Goal: Task Accomplishment & Management: Use online tool/utility

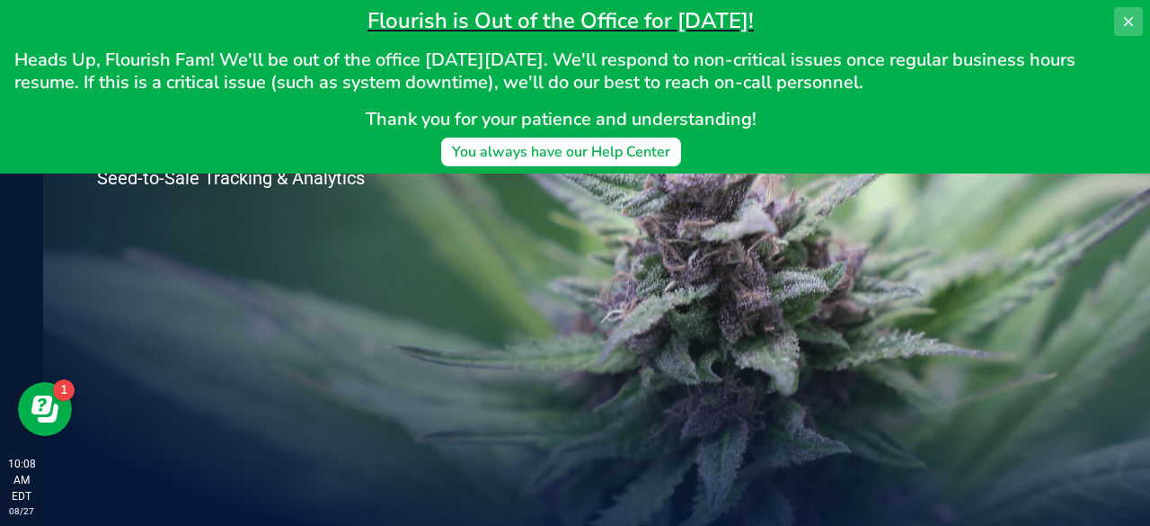
click at [1127, 26] on icon at bounding box center [1128, 21] width 14 height 14
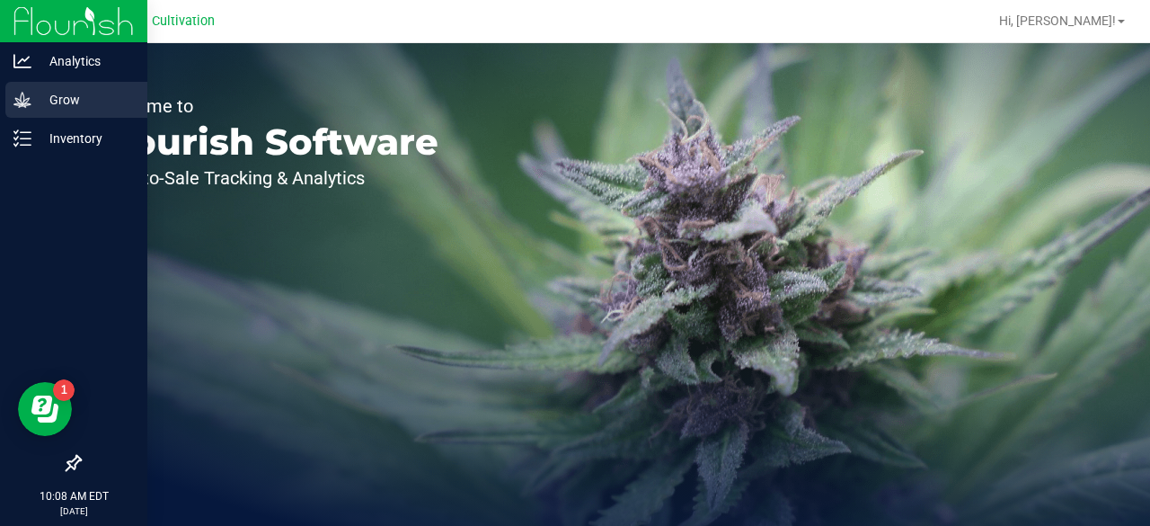
click at [14, 106] on icon at bounding box center [22, 100] width 18 height 18
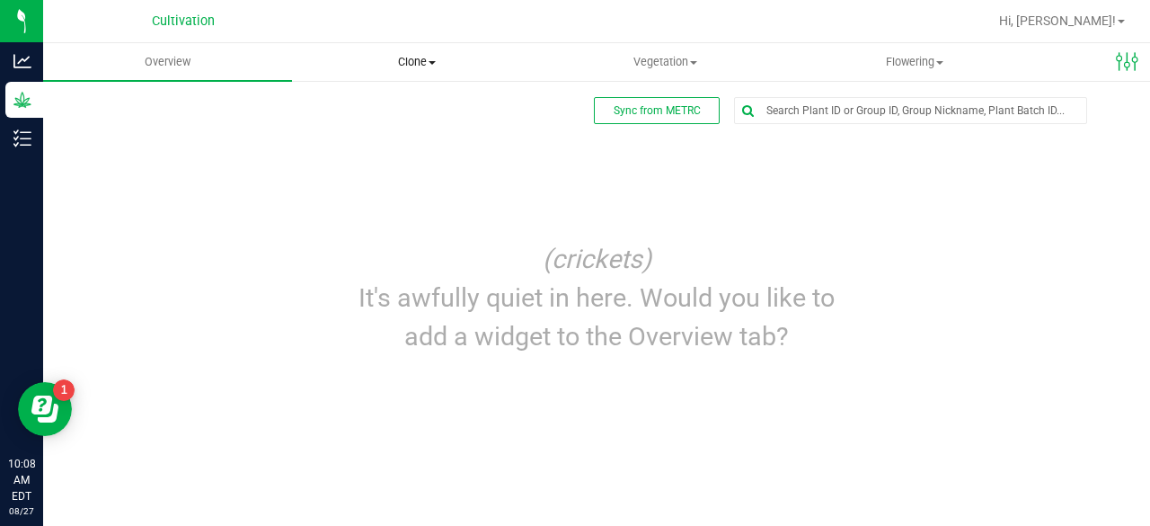
click at [448, 51] on uib-tab-heading "Clone Create plants Cloning groups Cloning plant batches Apply to plants" at bounding box center [416, 62] width 247 height 36
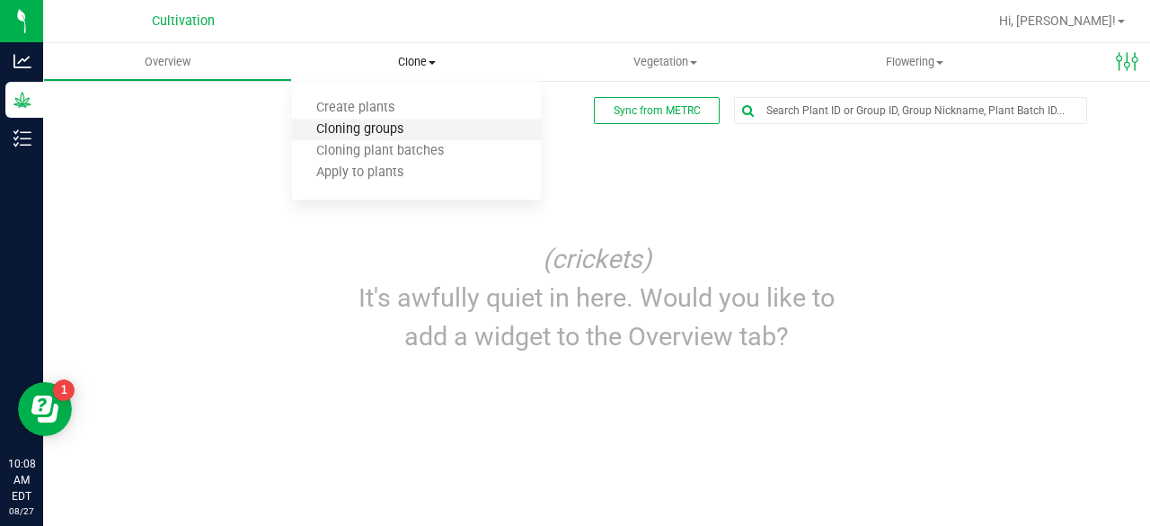
click at [391, 125] on span "Cloning groups" at bounding box center [360, 129] width 136 height 15
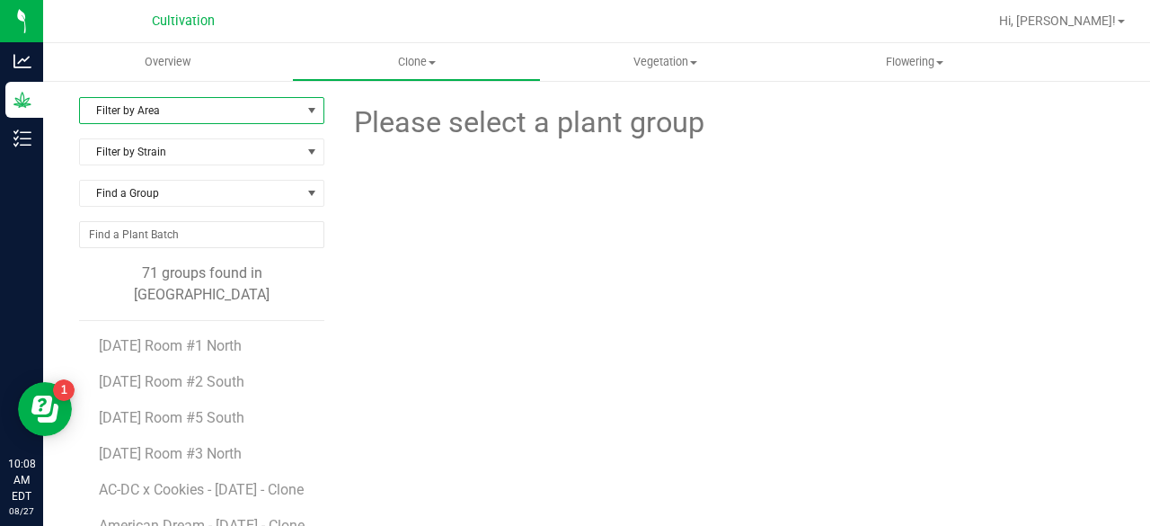
click at [200, 103] on span "Filter by Area" at bounding box center [190, 110] width 221 height 25
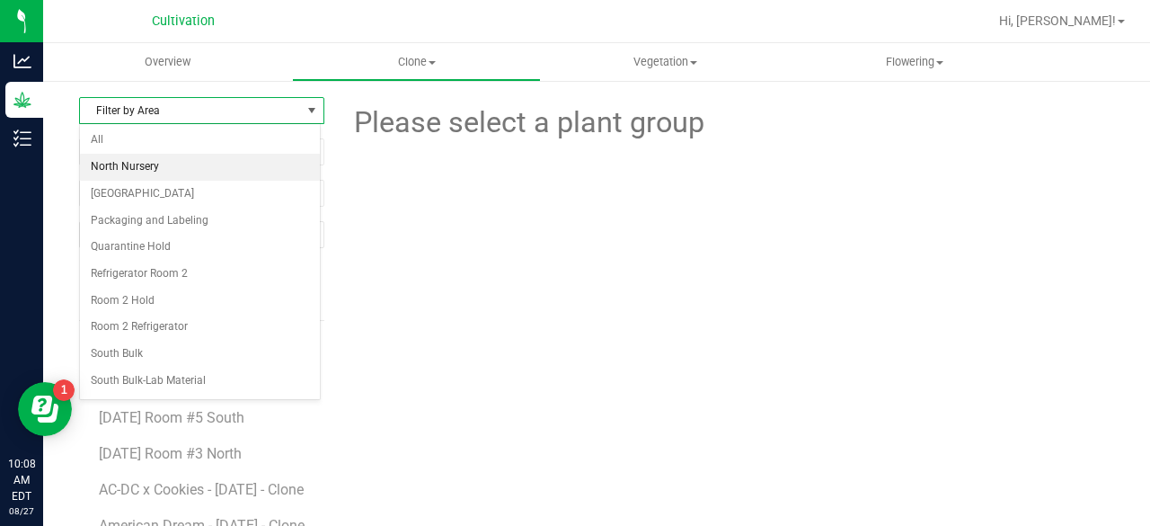
click at [156, 159] on li "North Nursery" at bounding box center [200, 167] width 240 height 27
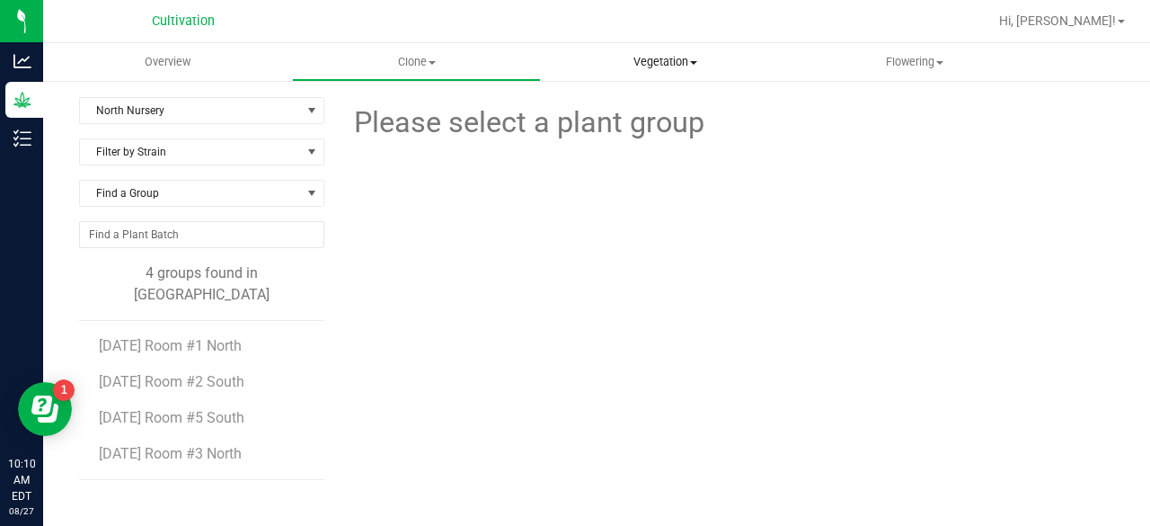
click at [618, 71] on uib-tab-heading "Vegetation Veg groups Veg plants Mother groups Mother plants Apply to plants" at bounding box center [665, 62] width 247 height 36
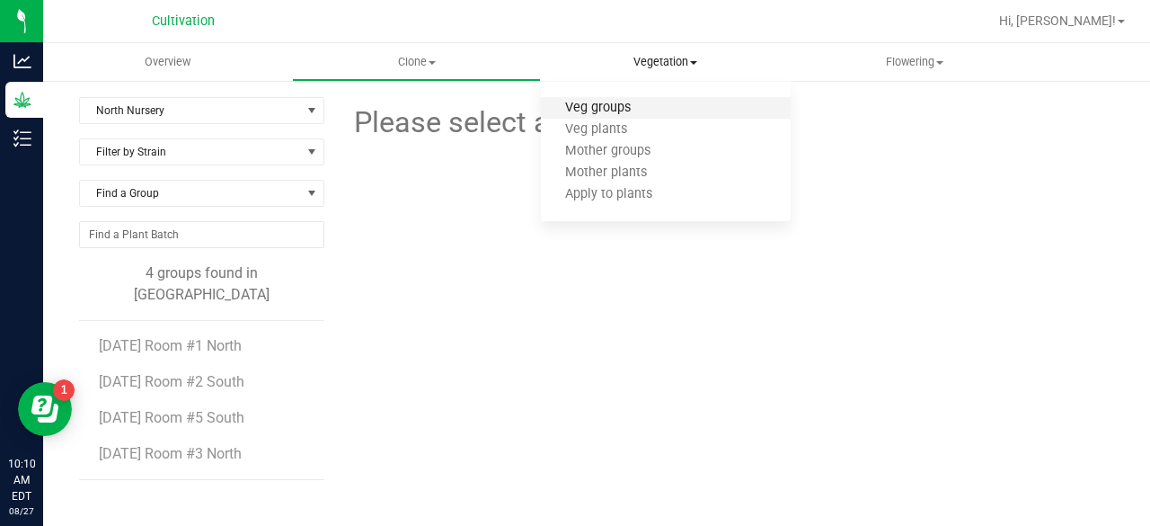
click at [609, 102] on span "Veg groups" at bounding box center [598, 108] width 114 height 15
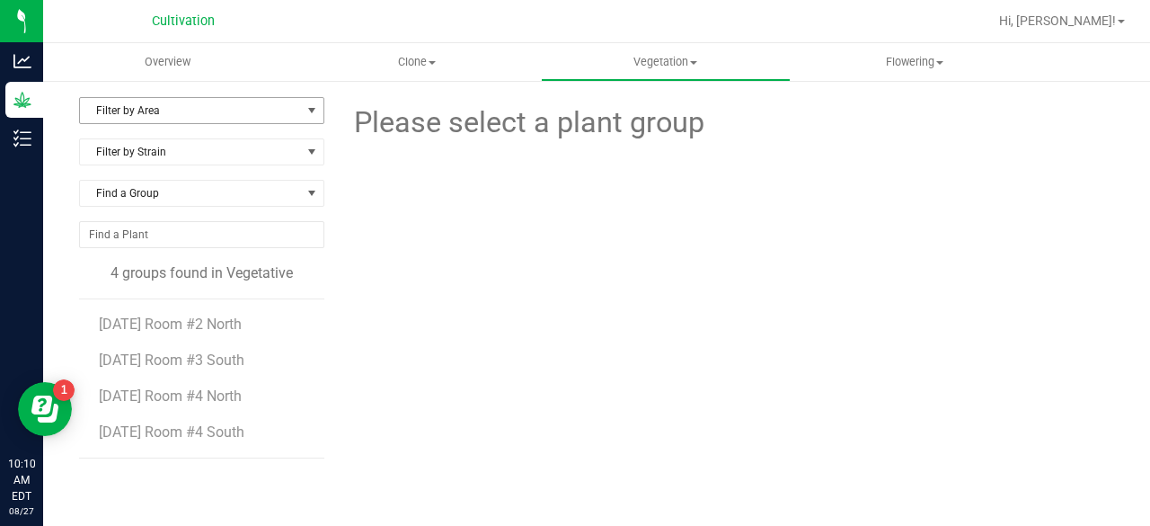
click at [168, 112] on span "Filter by Area" at bounding box center [190, 110] width 221 height 25
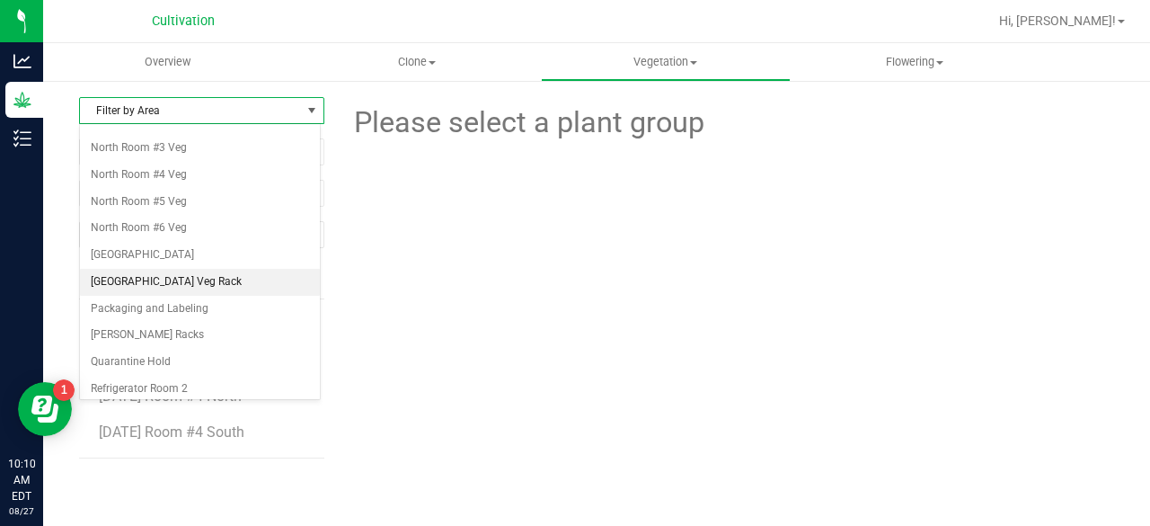
scroll to position [104, 0]
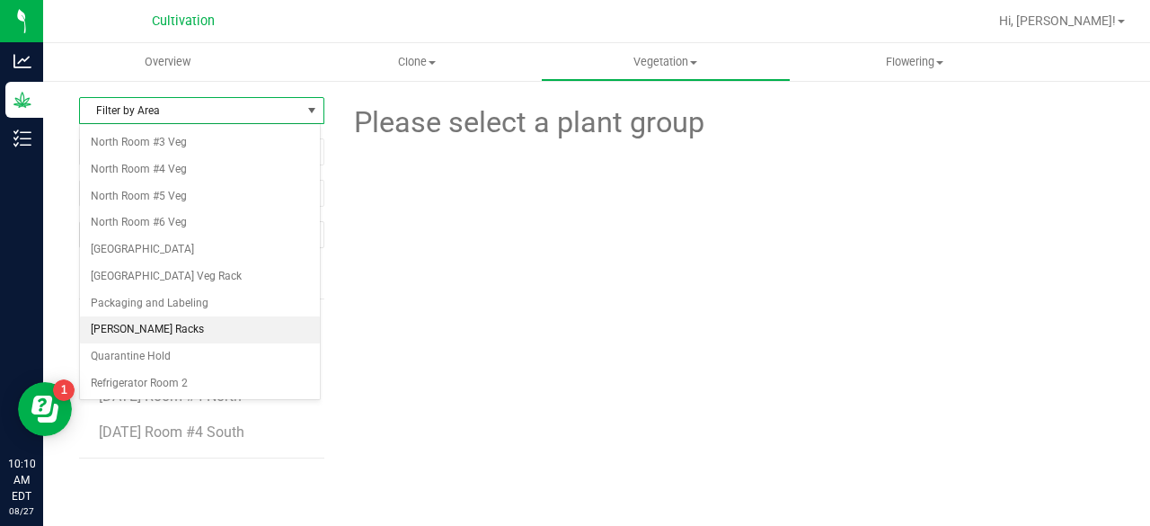
click at [137, 316] on li "[PERSON_NAME] Racks" at bounding box center [200, 329] width 240 height 27
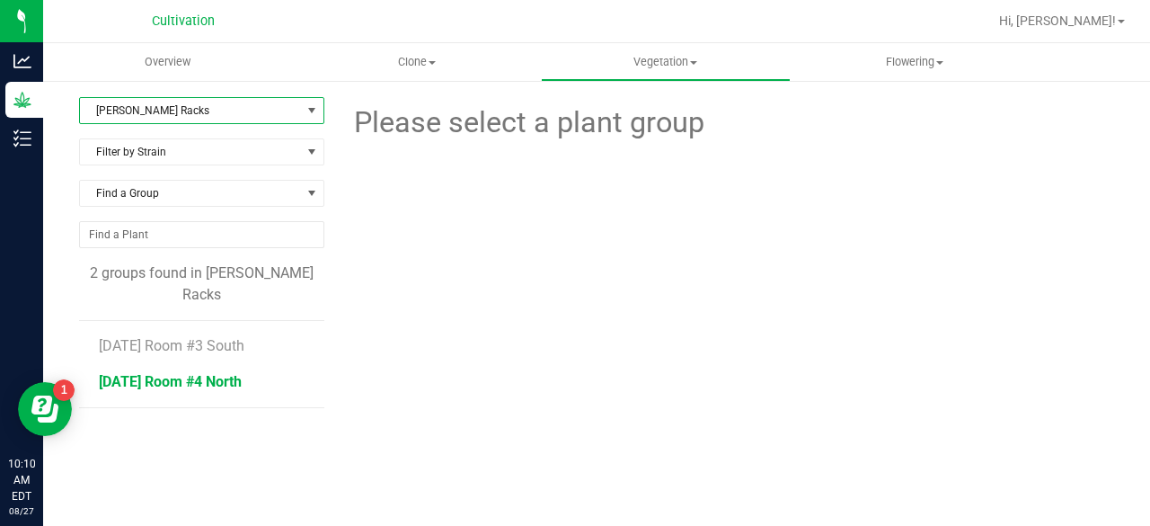
click at [223, 373] on span "[DATE] Room #4 North" at bounding box center [170, 381] width 143 height 17
